Goal: Task Accomplishment & Management: Use online tool/utility

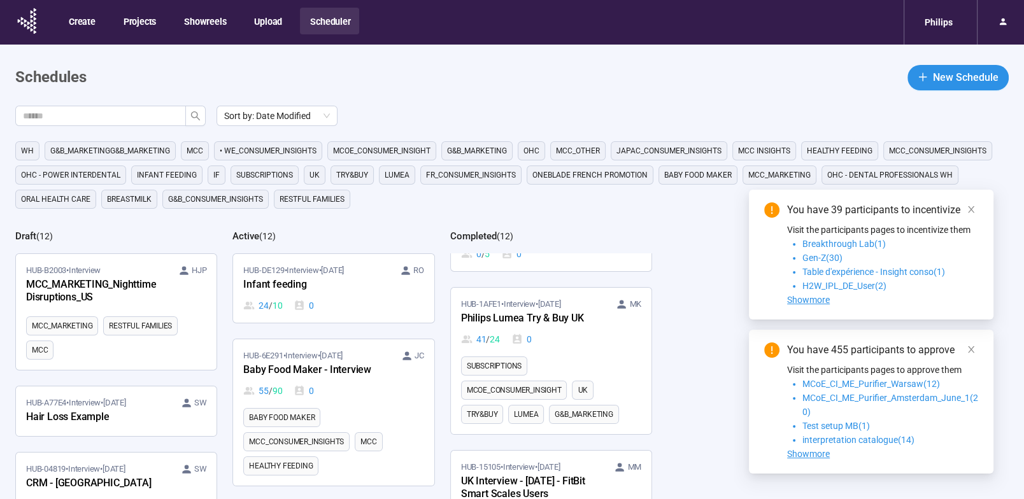
scroll to position [257, 0]
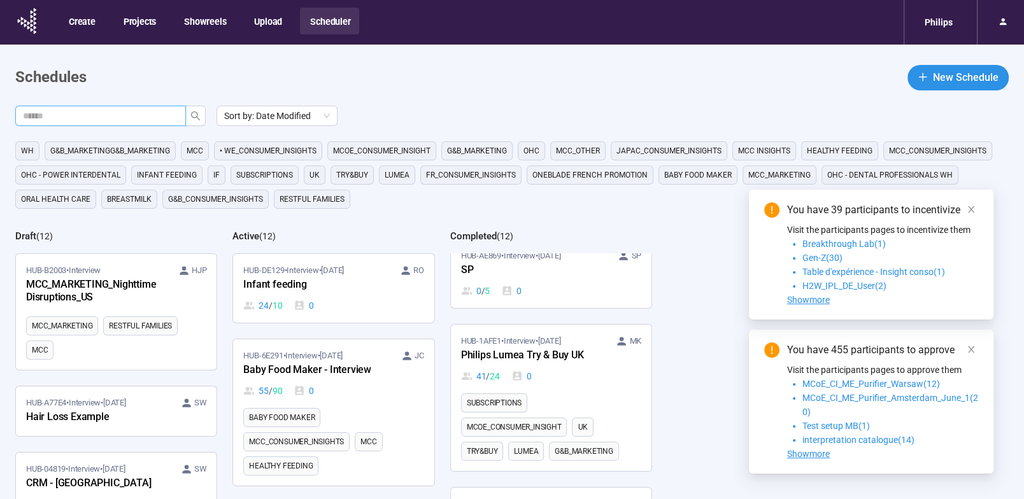
click at [68, 120] on input "text" at bounding box center [95, 116] width 145 height 14
type input "*****"
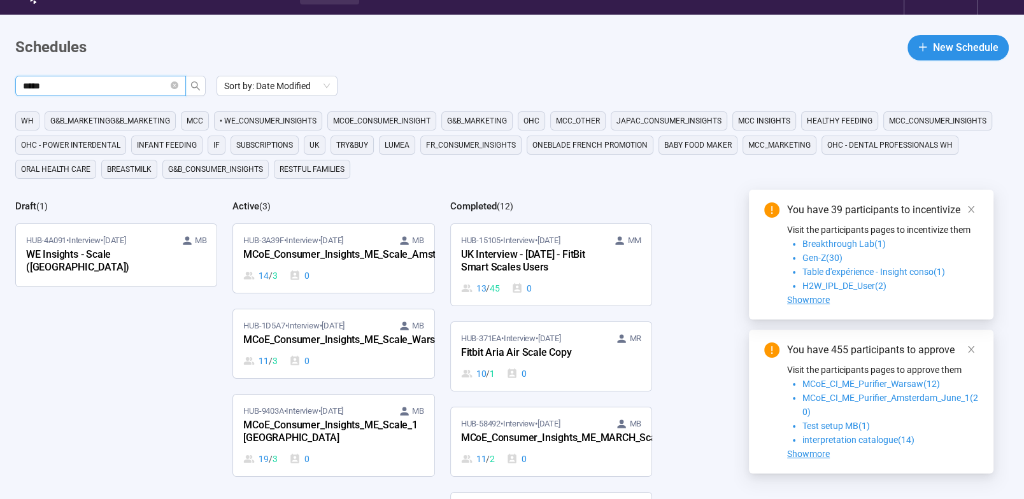
scroll to position [55, 0]
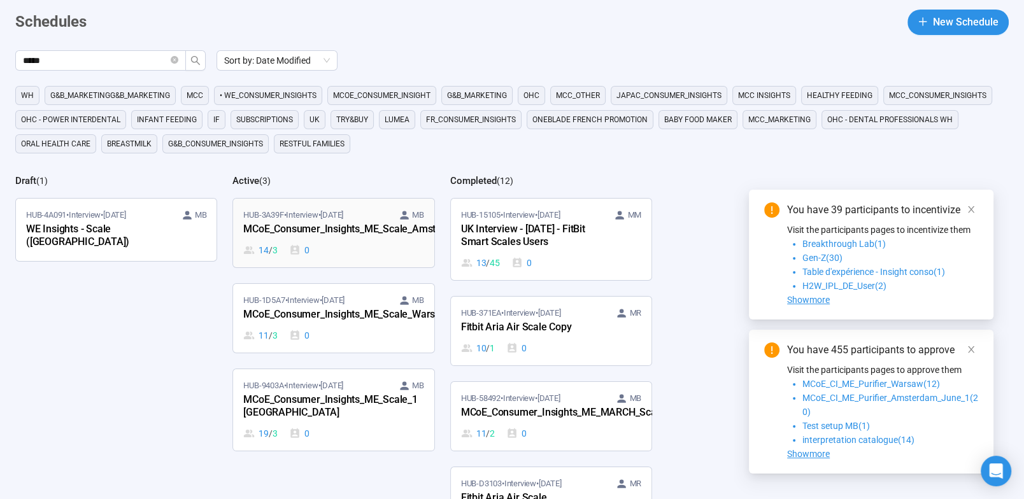
click at [296, 225] on div "MCoE_Consumer_Insights_ME_Scale_Amsterdam_June" at bounding box center [313, 230] width 140 height 17
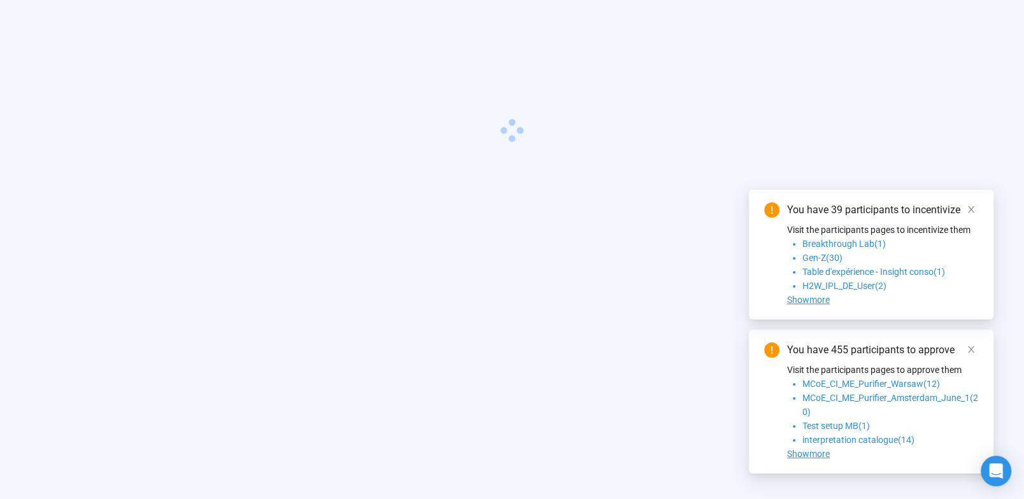
scroll to position [45, 0]
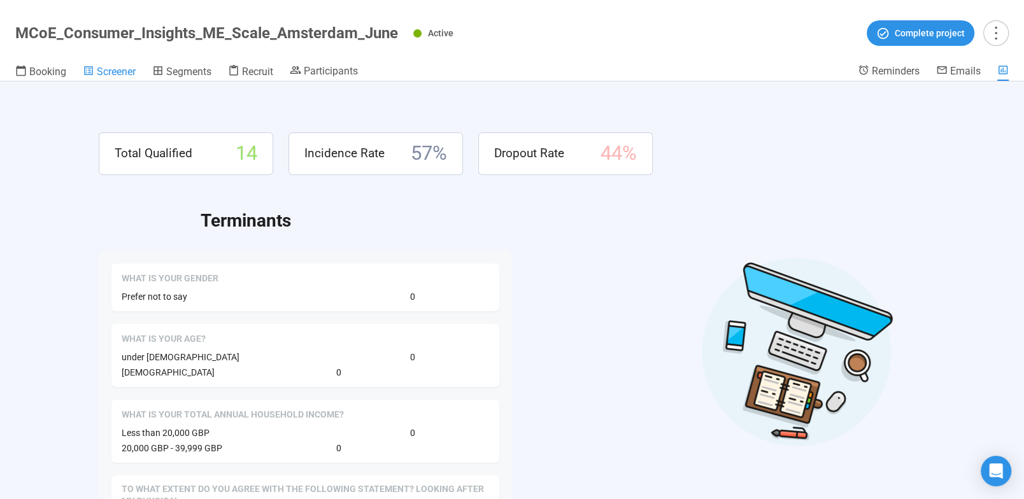
click at [125, 66] on span "Screener" at bounding box center [116, 72] width 39 height 12
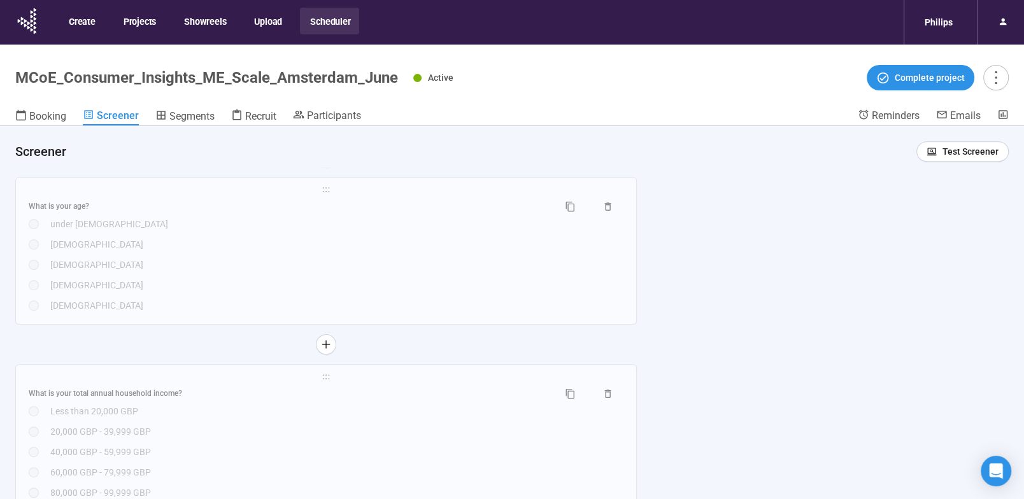
scroll to position [640, 0]
click at [398, 274] on div "36 to 45 years old" at bounding box center [336, 271] width 573 height 14
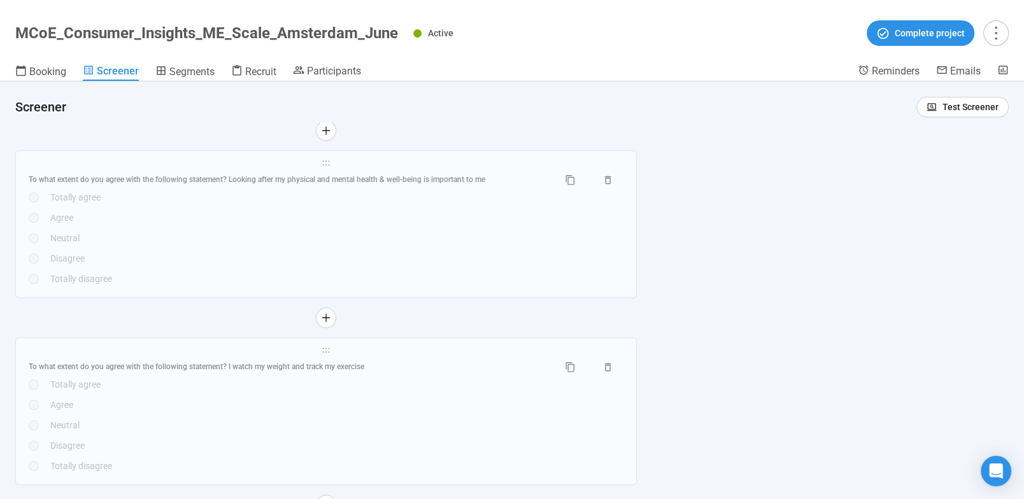
scroll to position [1055, 0]
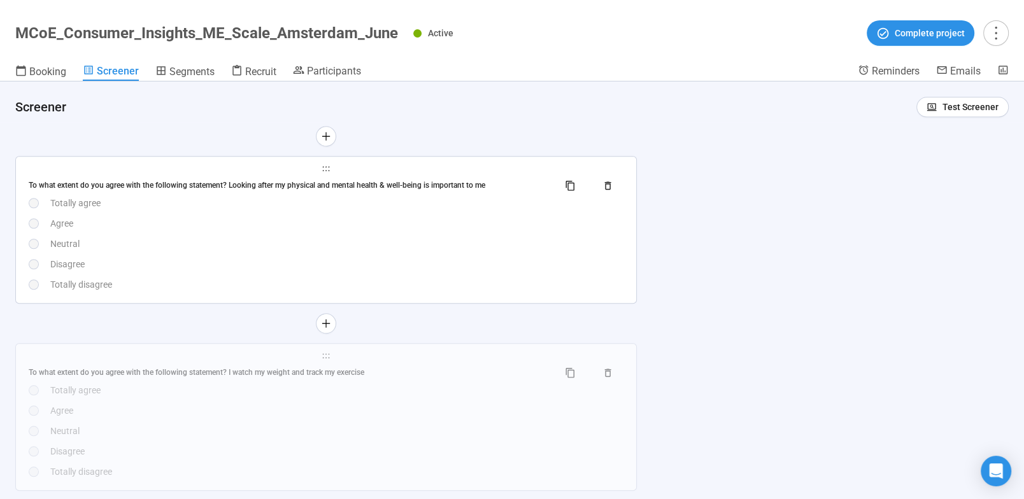
click at [420, 243] on div "Neutral" at bounding box center [336, 244] width 573 height 14
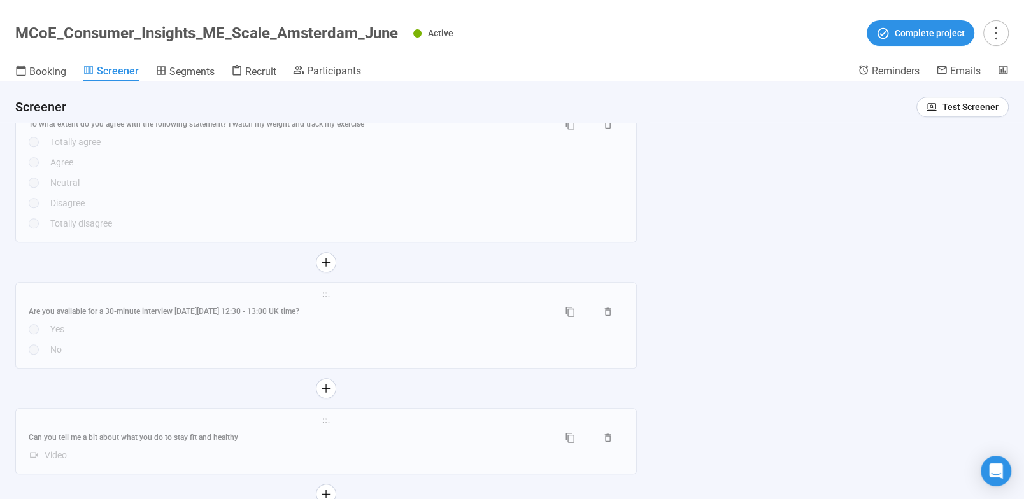
scroll to position [1341, 0]
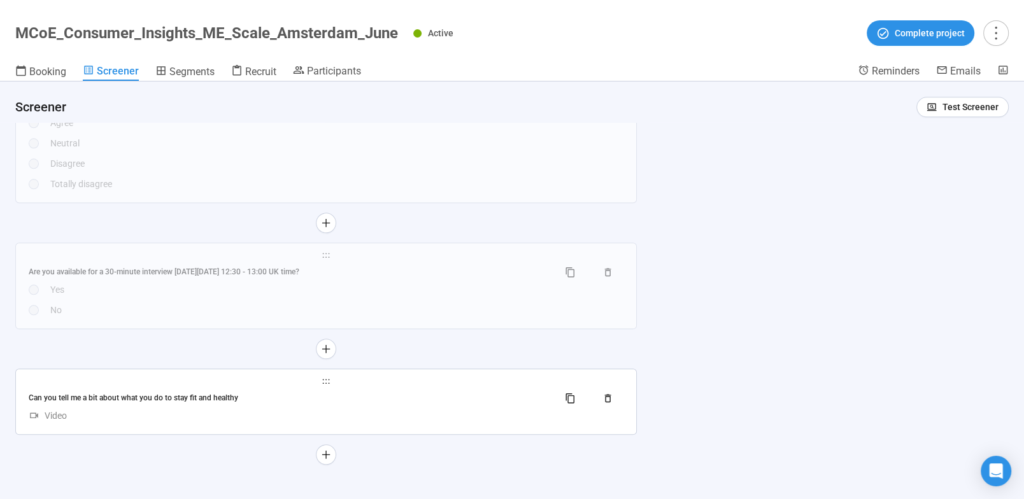
click at [276, 395] on div "Can you tell me a bit about what you do to stay fit and healthy" at bounding box center [289, 398] width 520 height 12
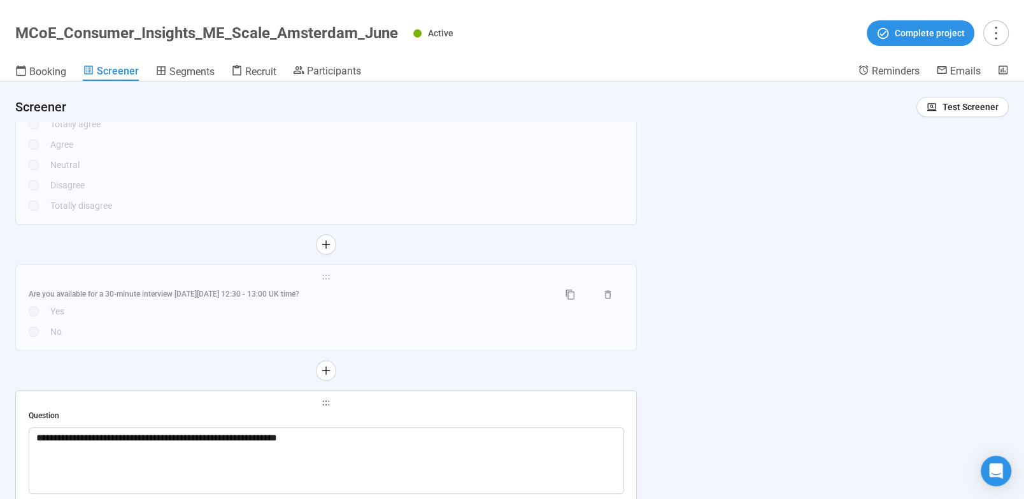
scroll to position [961, 0]
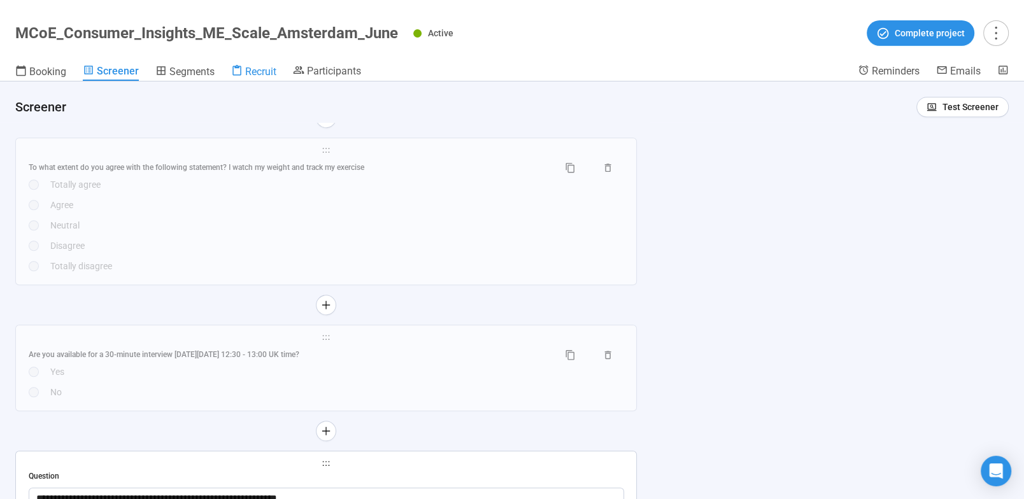
click at [257, 69] on span "Recruit" at bounding box center [260, 72] width 31 height 12
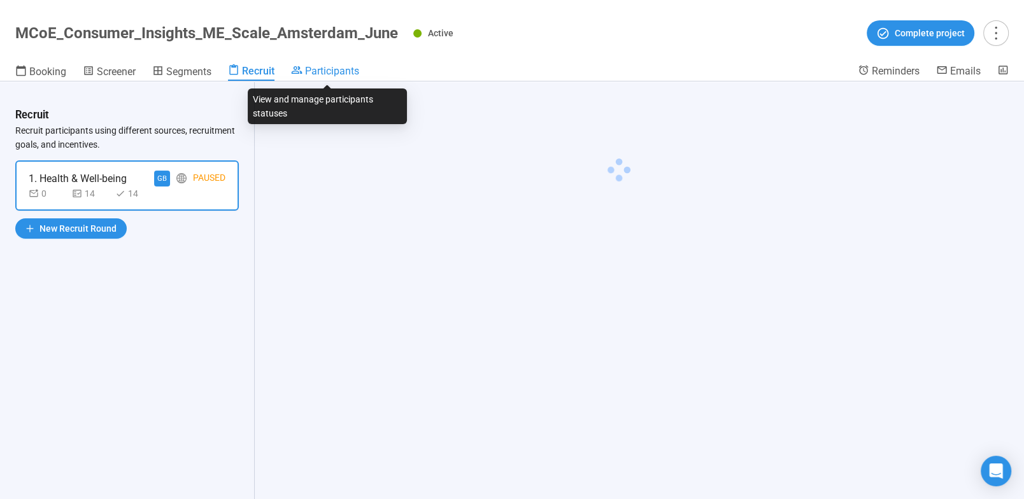
click at [335, 71] on span "Participants" at bounding box center [332, 71] width 54 height 12
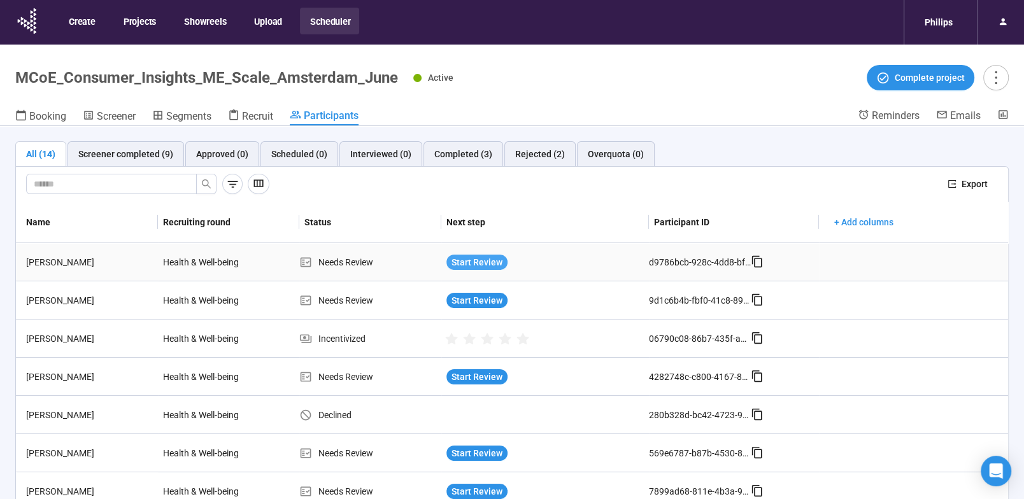
click at [472, 257] on span "Start Review" at bounding box center [476, 262] width 51 height 14
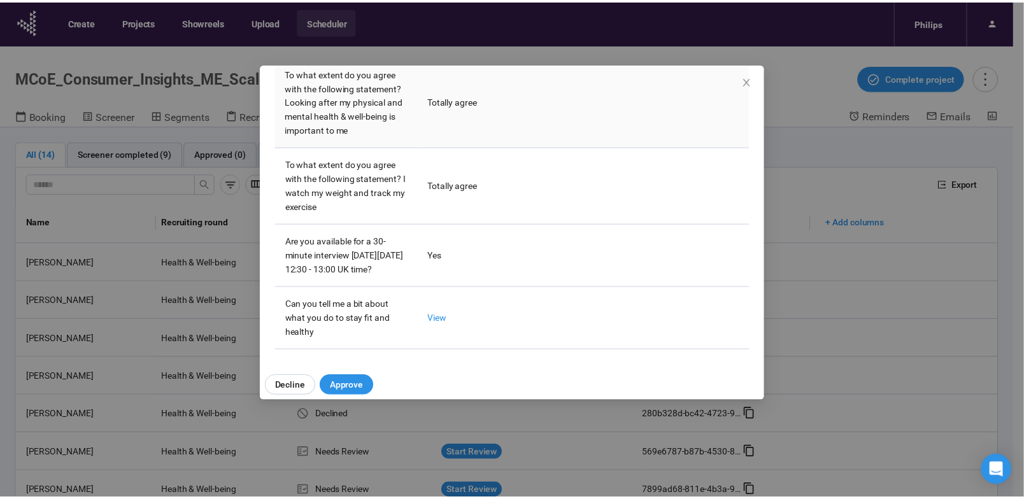
scroll to position [380, 0]
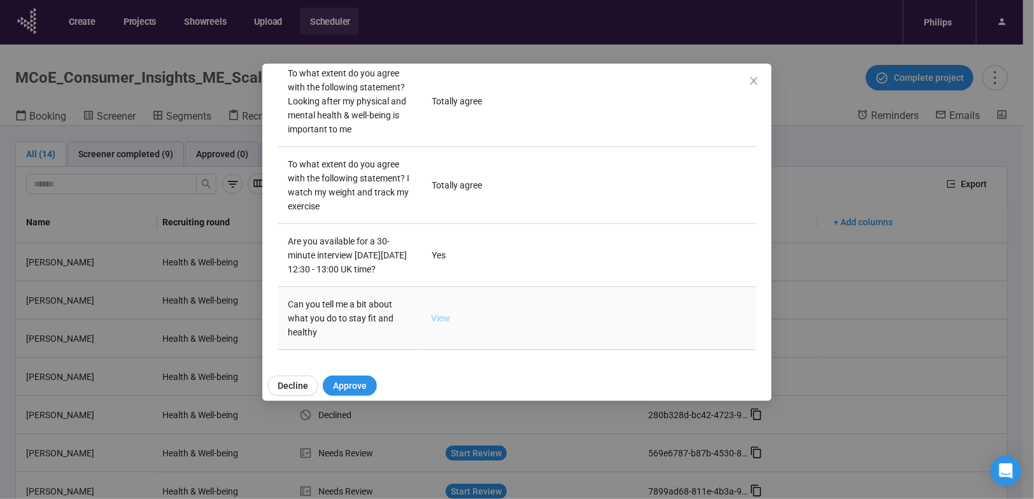
click at [437, 322] on link "View" at bounding box center [441, 318] width 19 height 10
click at [755, 81] on icon "close" at bounding box center [754, 81] width 10 height 10
